Goal: Understand process/instructions

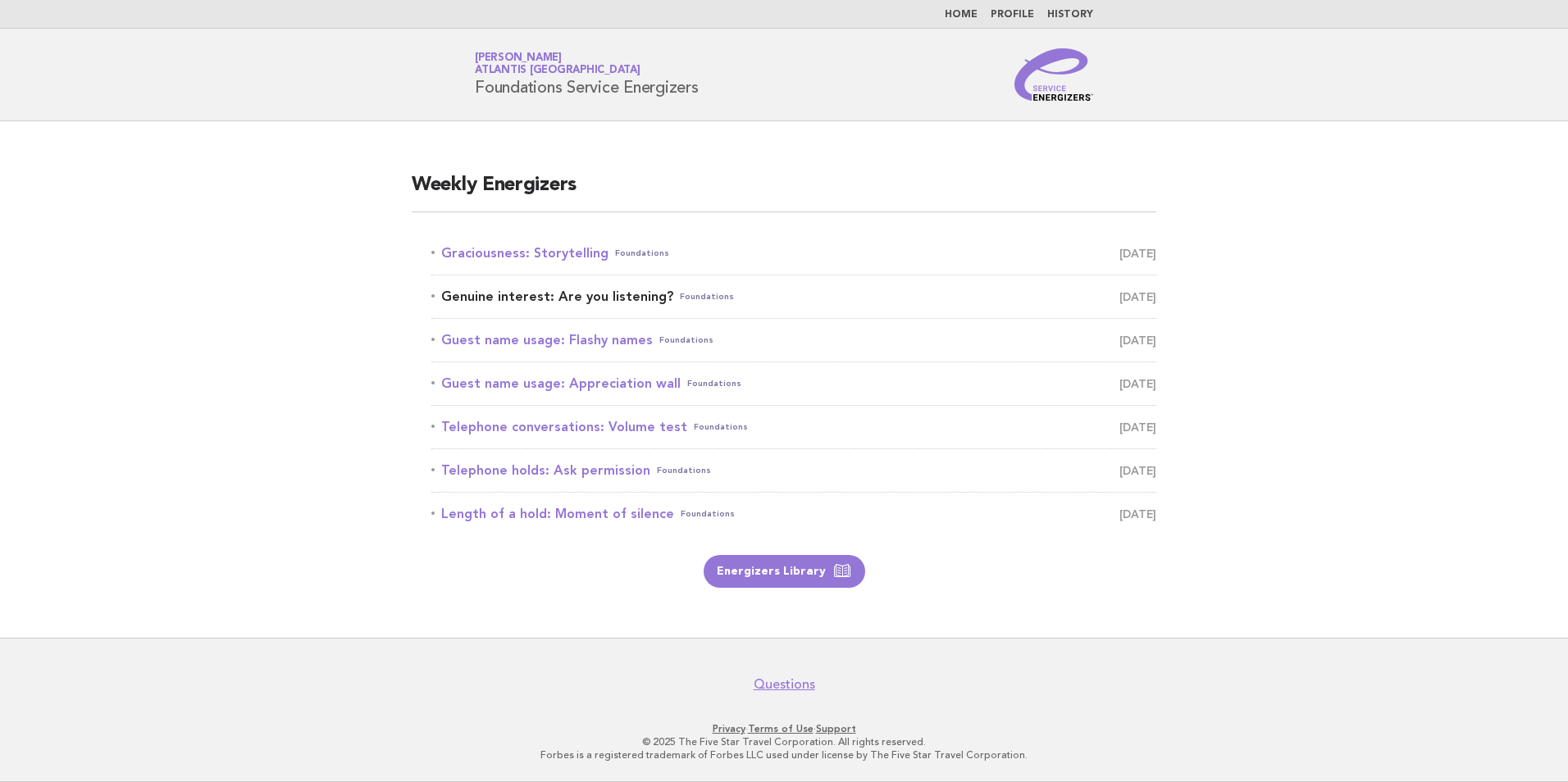
click at [602, 292] on link "Genuine interest: Are you listening? Foundations August 16" at bounding box center [794, 297] width 725 height 23
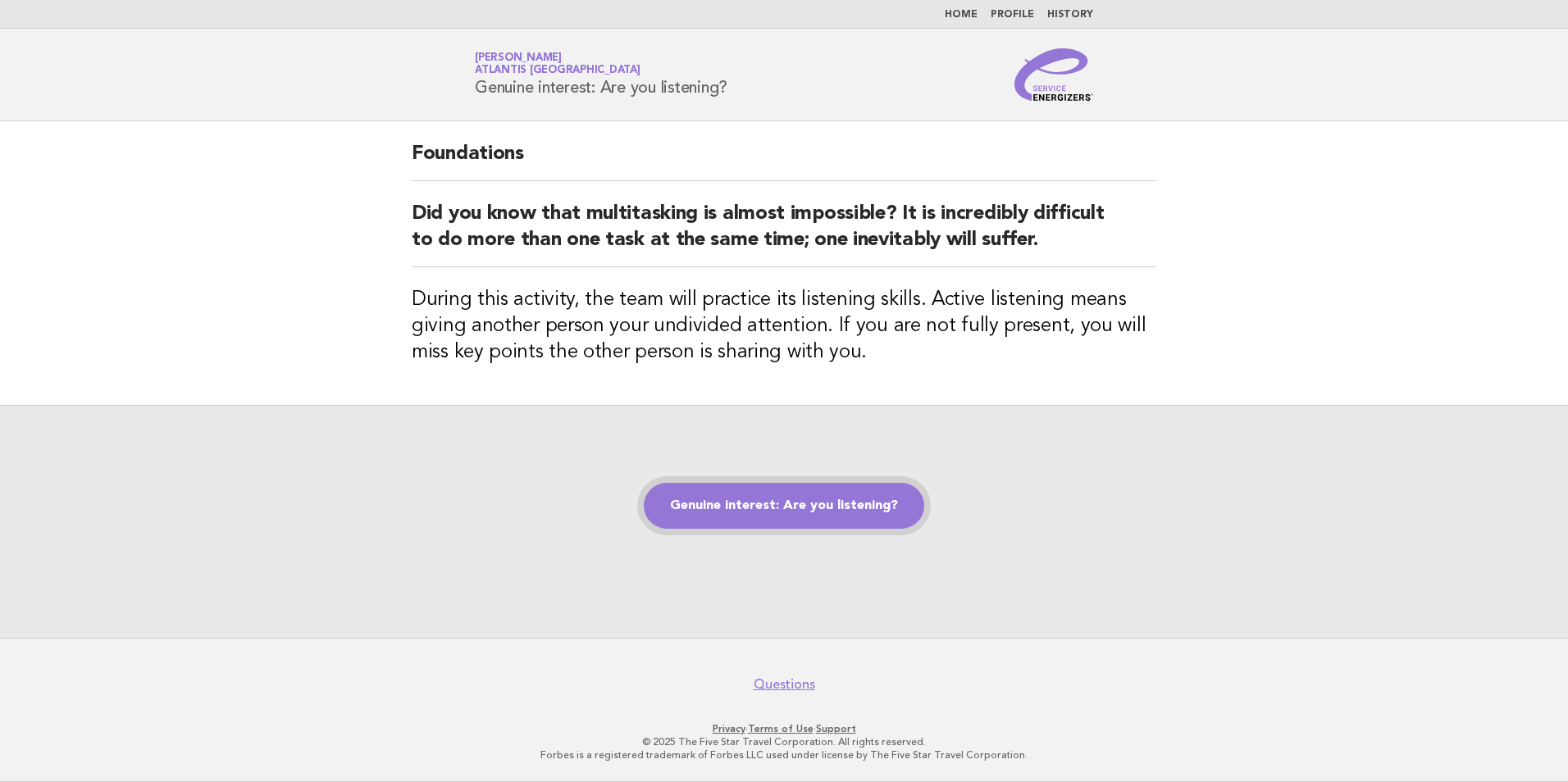
click at [833, 513] on link "Genuine interest: Are you listening?" at bounding box center [784, 506] width 281 height 46
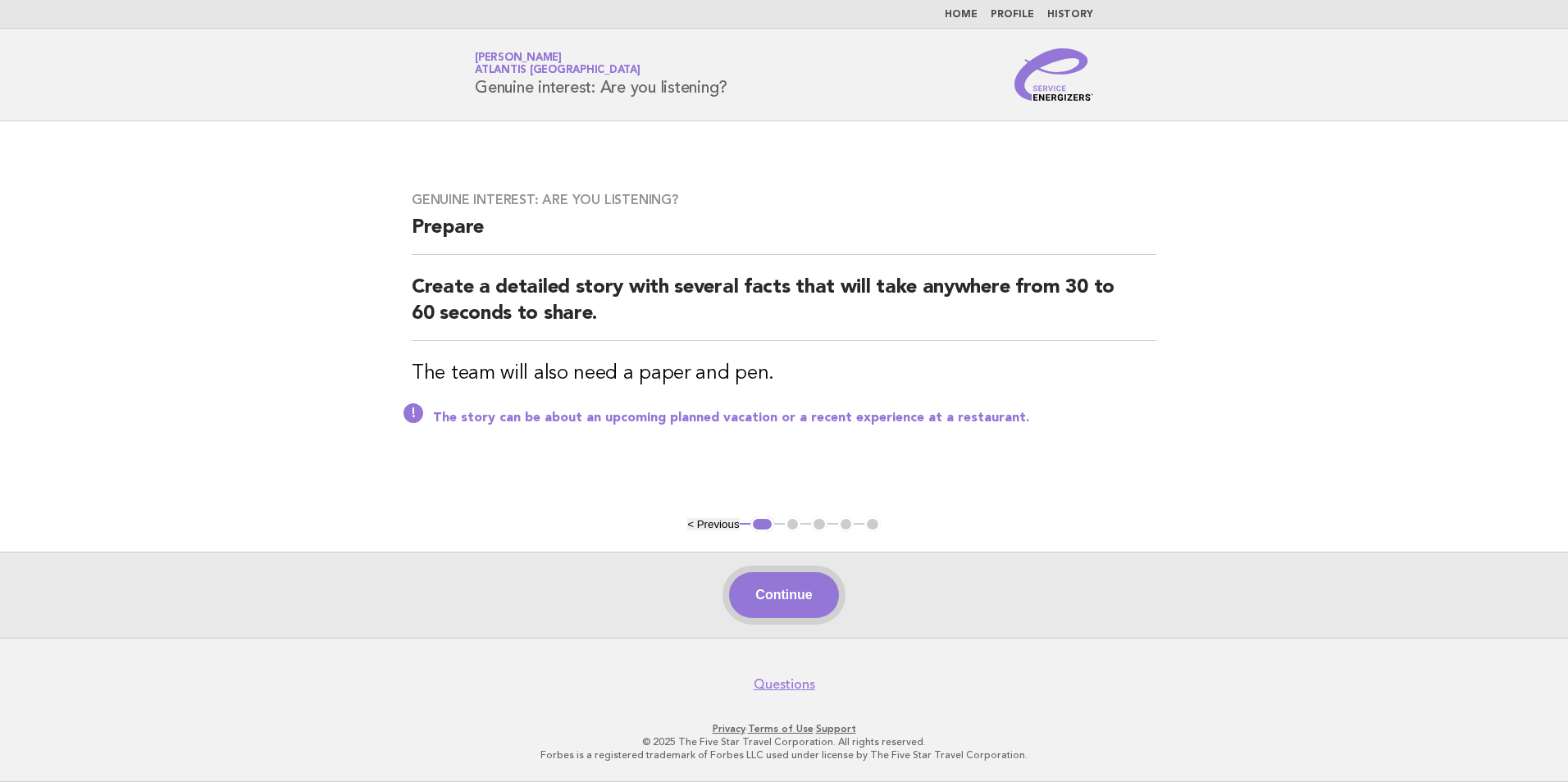
click at [800, 610] on button "Continue" at bounding box center [783, 595] width 109 height 46
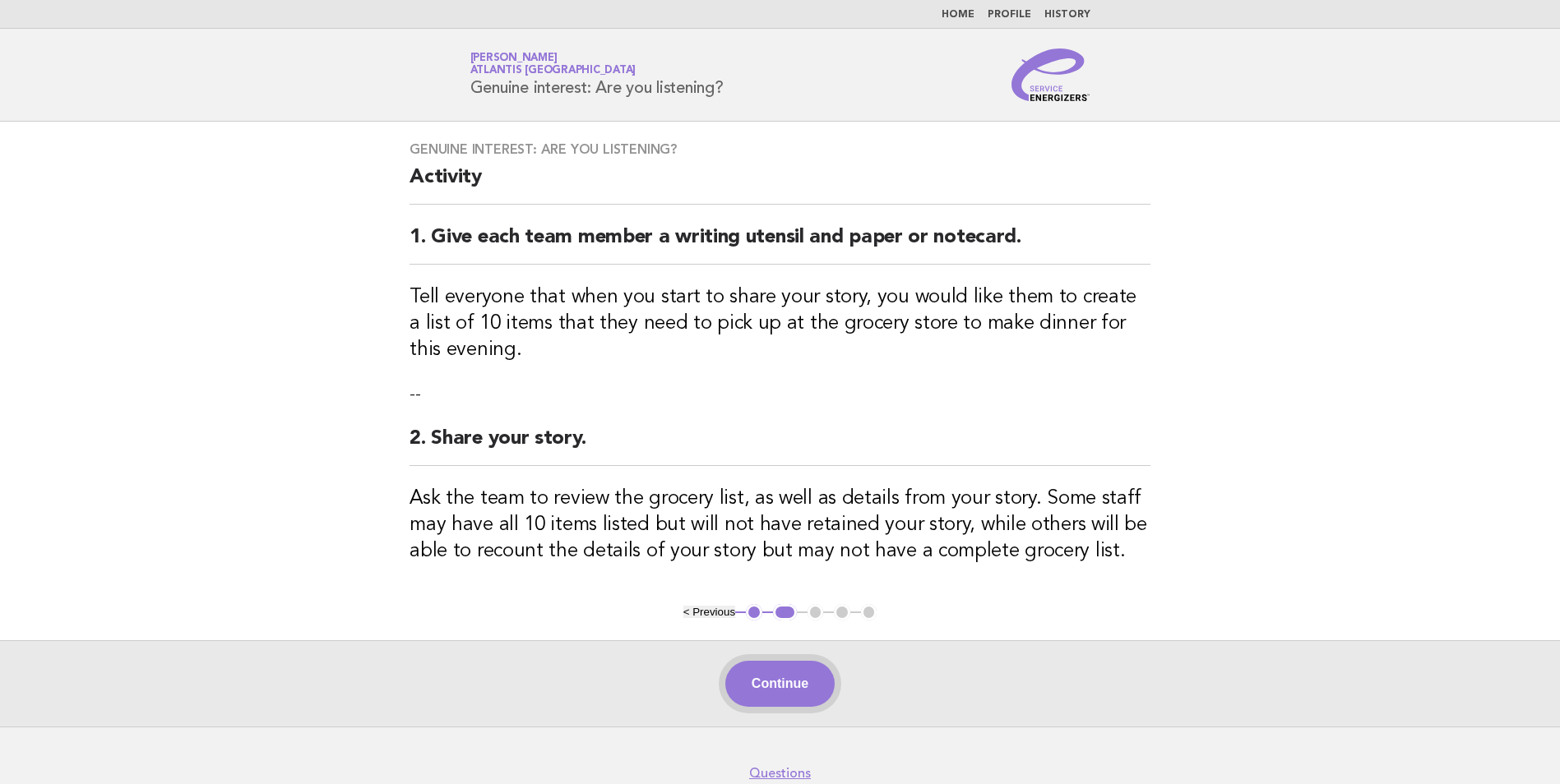
click at [779, 691] on button "Continue" at bounding box center [779, 684] width 109 height 46
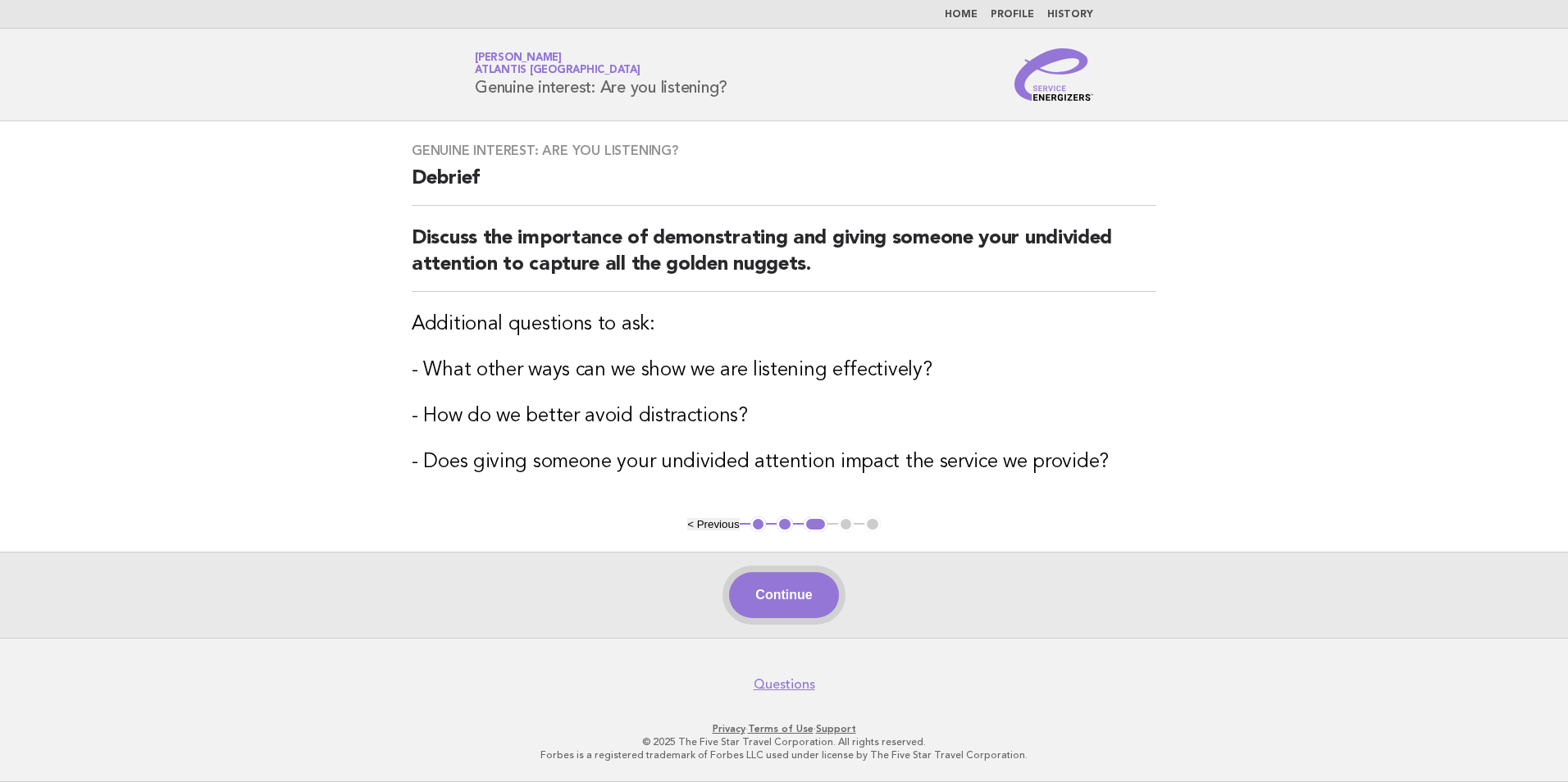
click at [799, 582] on button "Continue" at bounding box center [783, 595] width 109 height 46
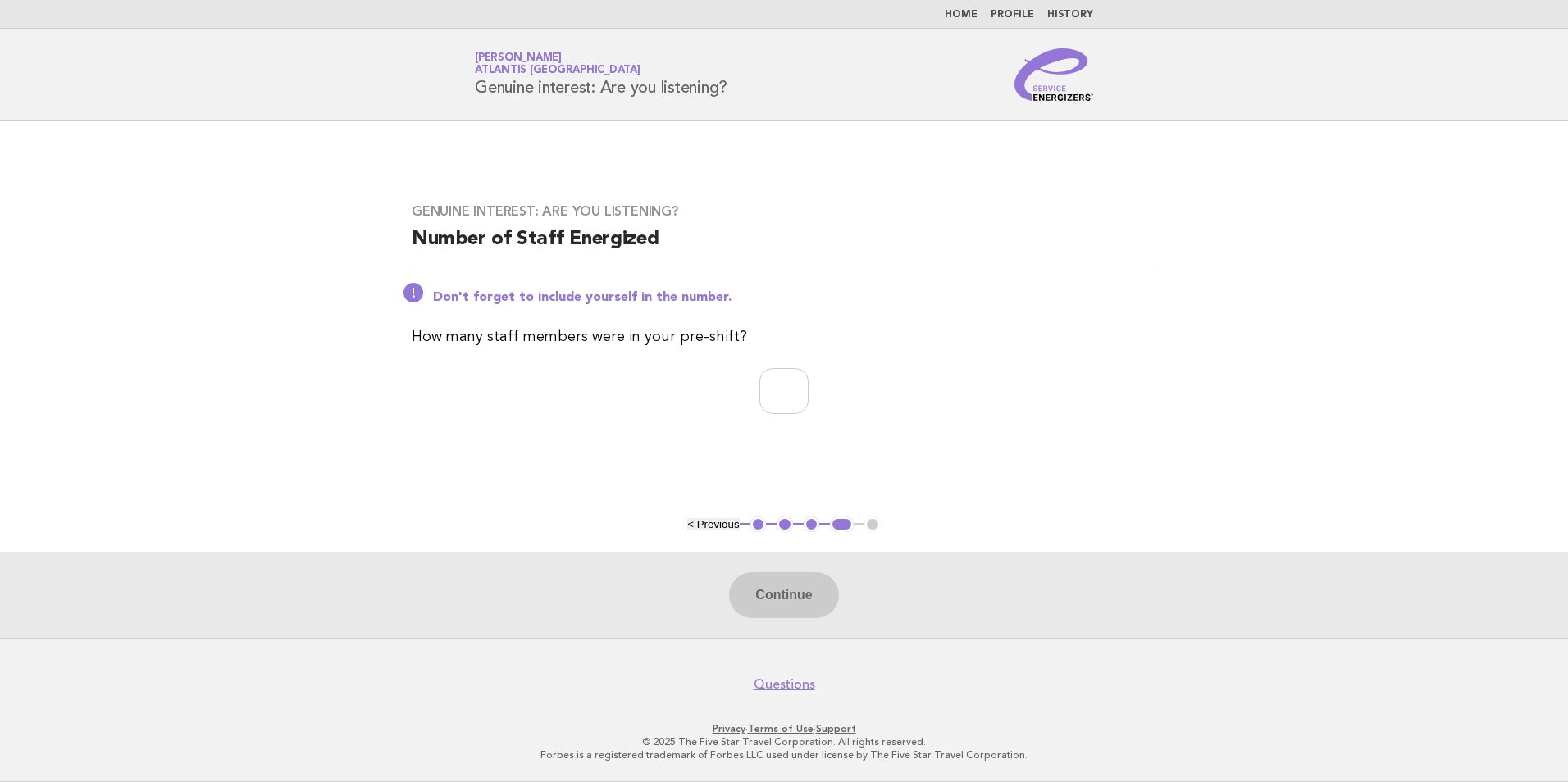
click at [833, 523] on button "4" at bounding box center [842, 524] width 24 height 17
click at [811, 525] on button "3" at bounding box center [811, 524] width 17 height 17
